Goal: Navigation & Orientation: Find specific page/section

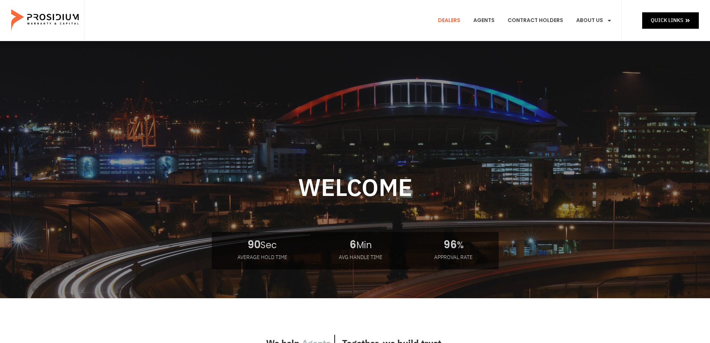
click at [452, 19] on link "Dealers" at bounding box center [450, 21] width 34 height 28
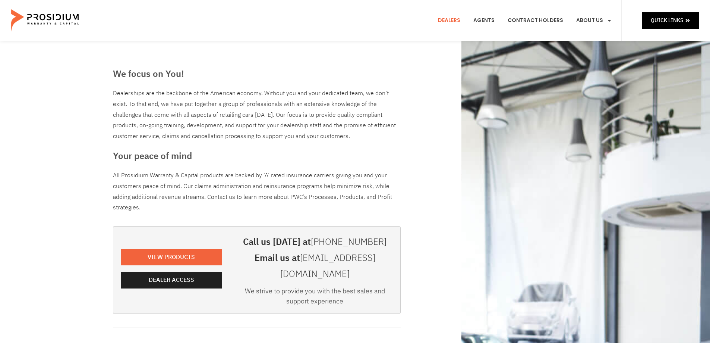
click at [161, 272] on e-page-transition at bounding box center [355, 171] width 710 height 343
click at [175, 274] on span "Dealer Access" at bounding box center [172, 279] width 45 height 11
